Goal: Information Seeking & Learning: Find contact information

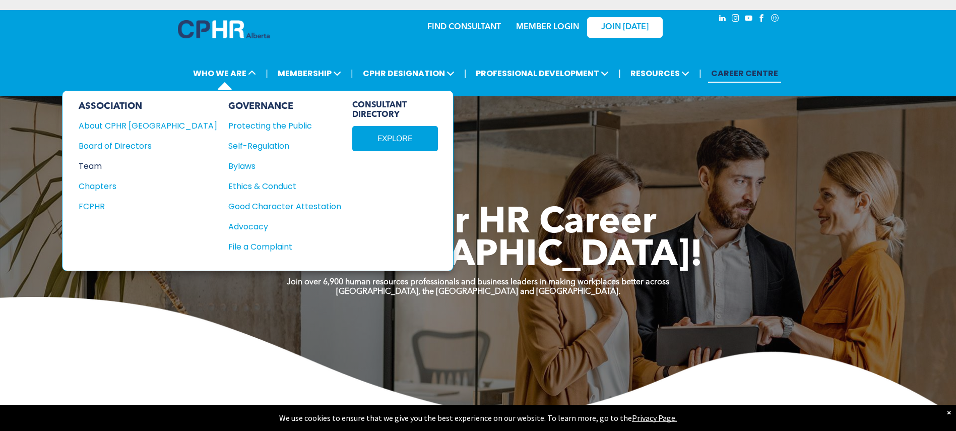
click at [88, 166] on div "Team" at bounding box center [141, 166] width 125 height 13
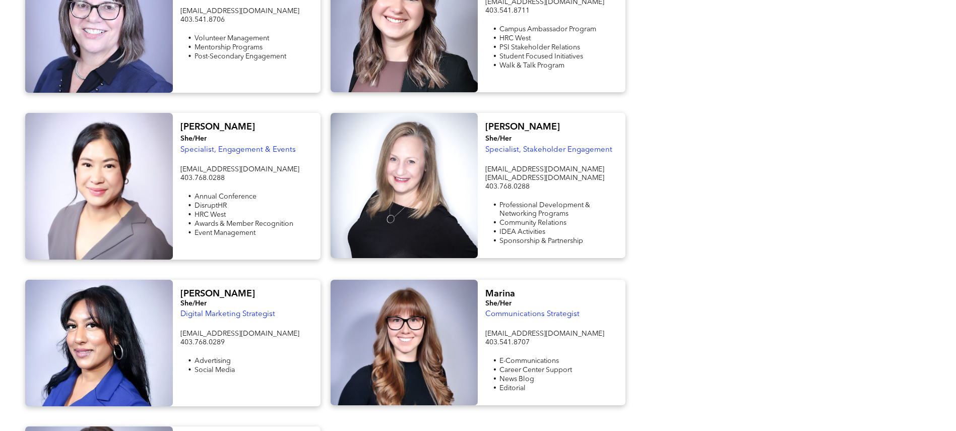
scroll to position [950, 0]
drag, startPoint x: 572, startPoint y: 178, endPoint x: 485, endPoint y: 180, distance: 86.7
click at [485, 180] on div "Nicole She/Her Specialist, Stakeholder Engagement events@cphrab.ca partnerships…" at bounding box center [552, 184] width 148 height 145
copy span "partnerships@cphrab.ca"
drag, startPoint x: 574, startPoint y: 179, endPoint x: 564, endPoint y: 174, distance: 11.3
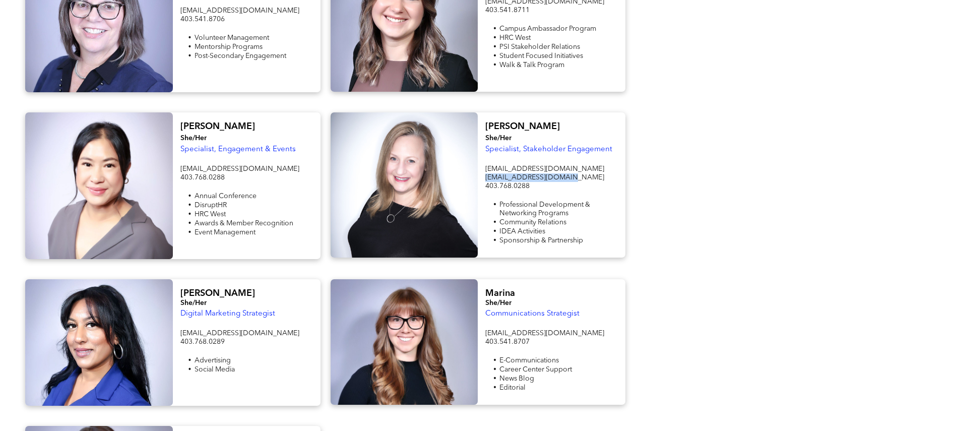
click at [573, 179] on p "partnerships@cphrab.ca" at bounding box center [551, 177] width 133 height 9
drag, startPoint x: 567, startPoint y: 177, endPoint x: 485, endPoint y: 180, distance: 81.7
click at [485, 180] on p "partnerships@cphrab.ca" at bounding box center [551, 177] width 133 height 9
copy span "partnerships@cphrab.ca"
